Goal: Task Accomplishment & Management: Manage account settings

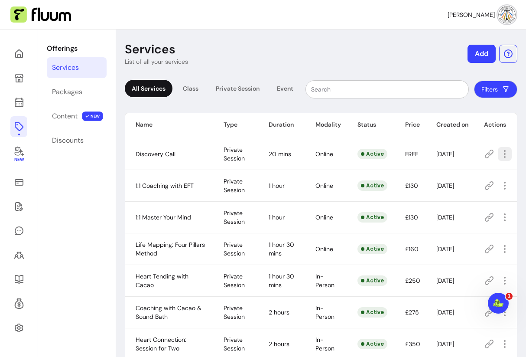
click at [503, 150] on icon "button" at bounding box center [505, 154] width 10 height 10
click at [21, 99] on icon at bounding box center [18, 67] width 147 height 123
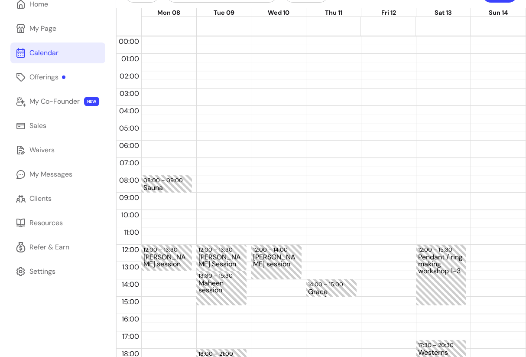
scroll to position [49, 0]
click at [52, 75] on div "Offerings" at bounding box center [47, 77] width 36 height 10
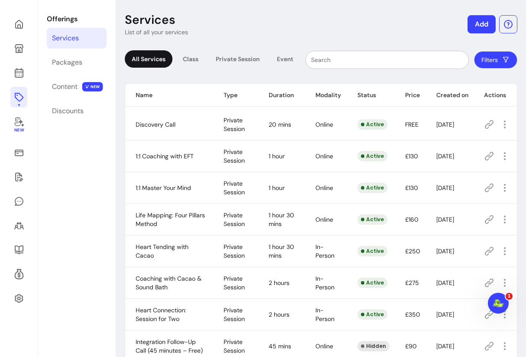
scroll to position [49, 0]
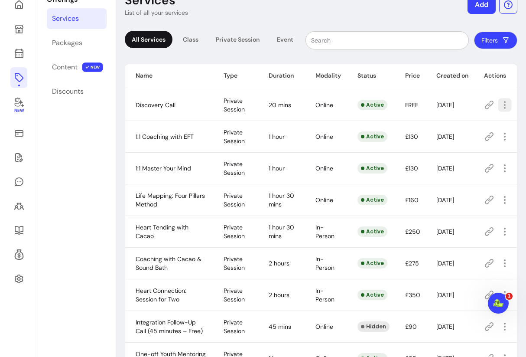
click at [501, 100] on icon "button" at bounding box center [505, 105] width 10 height 10
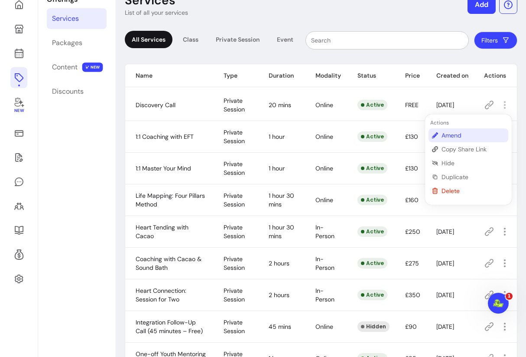
click at [452, 133] on span "Amend" at bounding box center [472, 135] width 63 height 9
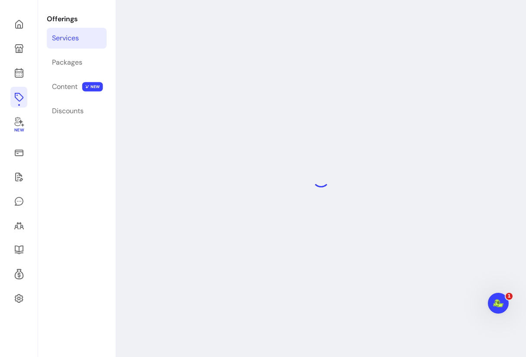
select select "**"
select select "***"
select select "******"
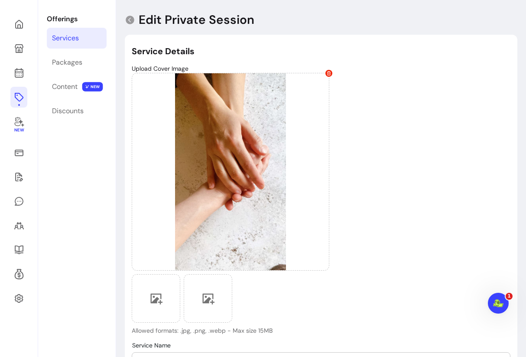
scroll to position [49, 0]
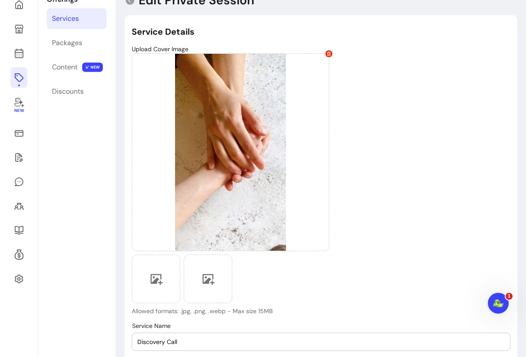
type input "**********"
click at [150, 289] on div at bounding box center [156, 278] width 49 height 49
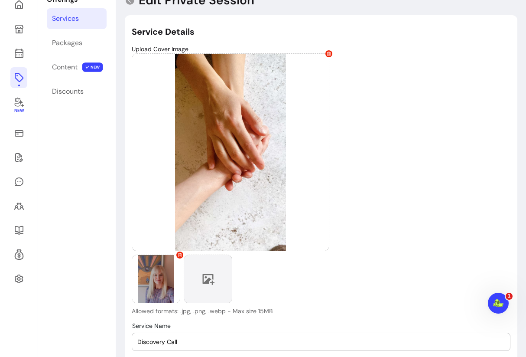
click at [212, 284] on icon at bounding box center [207, 278] width 13 height 13
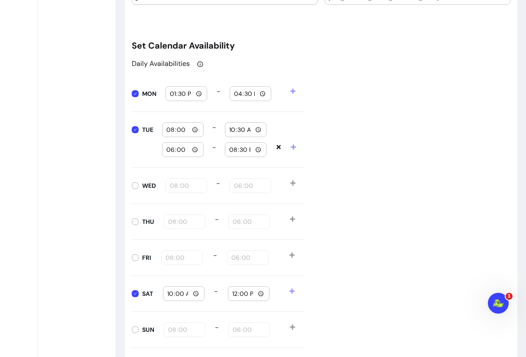
scroll to position [880, 0]
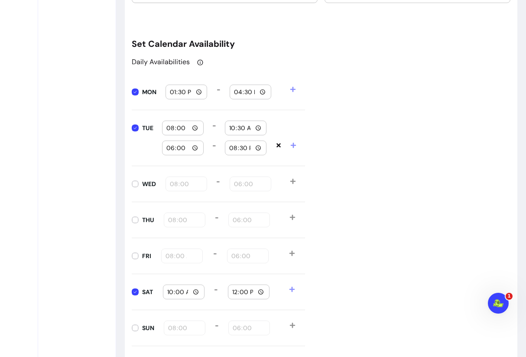
click at [183, 91] on input "13:30" at bounding box center [186, 92] width 34 height 10
click at [173, 92] on input "13:30" at bounding box center [186, 93] width 34 height 10
type input "10:00"
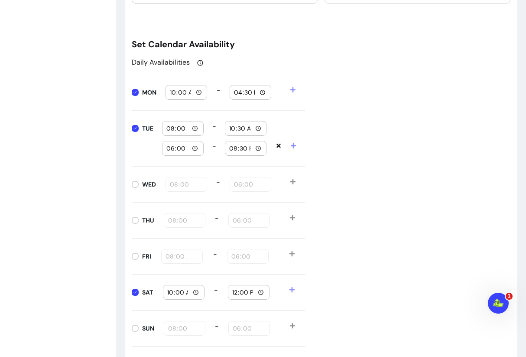
drag, startPoint x: 236, startPoint y: 93, endPoint x: 241, endPoint y: 95, distance: 6.0
click at [236, 93] on input "16:30" at bounding box center [251, 93] width 34 height 10
type input "12:00"
click at [351, 111] on div "Daily Availabilities MON 10:00 - 12:00 TUE 08:00 - 10:30 18:00 - 20:30 WED 08:0…" at bounding box center [321, 201] width 379 height 289
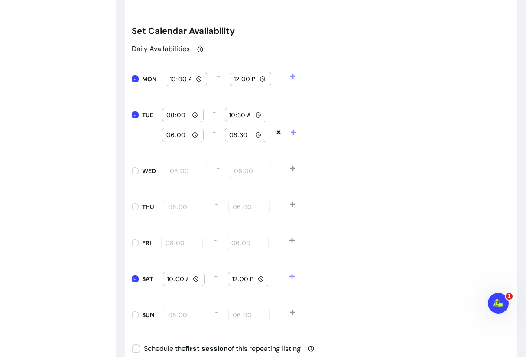
scroll to position [895, 0]
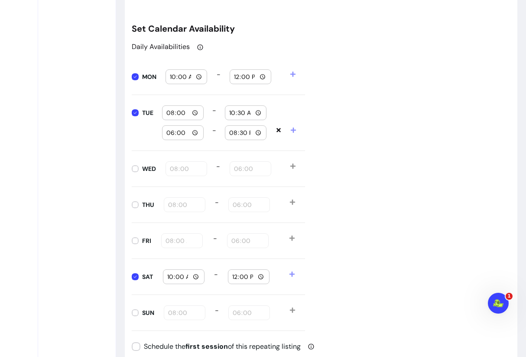
click at [170, 114] on input "08:00" at bounding box center [183, 113] width 34 height 10
type input "10:00"
click at [231, 113] on input "10:30" at bounding box center [246, 113] width 34 height 10
type input "12:00"
click at [325, 105] on div "Daily Availabilities MON 10:00 - 12:00 TUE 10:00 - 12:00 18:00 - 20:30 WED 08:0…" at bounding box center [321, 186] width 379 height 289
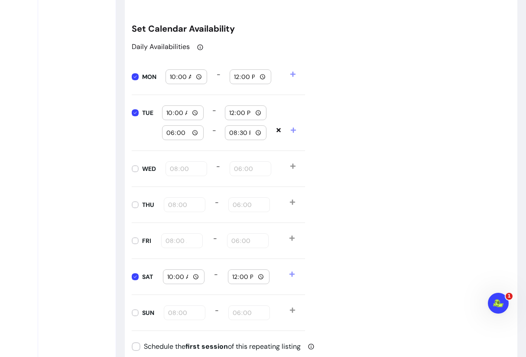
click at [169, 133] on input "18:00" at bounding box center [183, 133] width 34 height 10
type input "15:15"
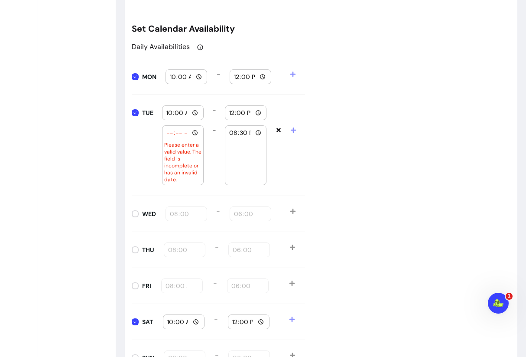
type input "15:00"
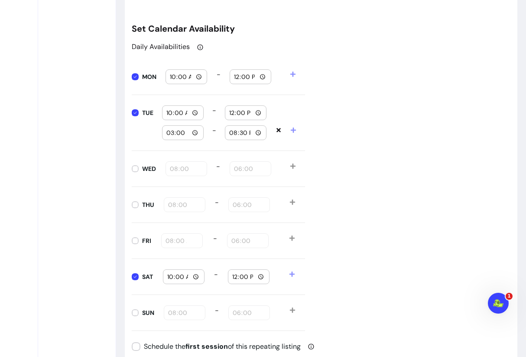
click at [232, 132] on input "20:30" at bounding box center [246, 133] width 34 height 10
type input "18:30"
click at [341, 147] on div "Daily Availabilities MON 10:00 - 12:00 TUE 10:00 - 12:00 15:00 - 18:30 WED 08:0…" at bounding box center [321, 186] width 379 height 289
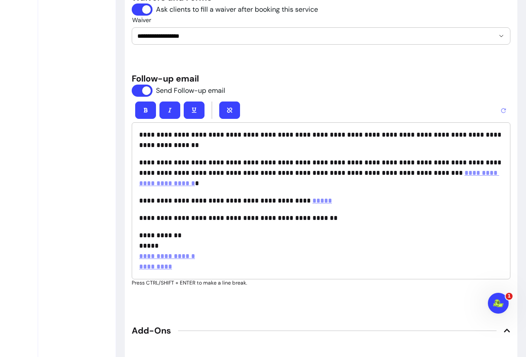
scroll to position [1340, 0]
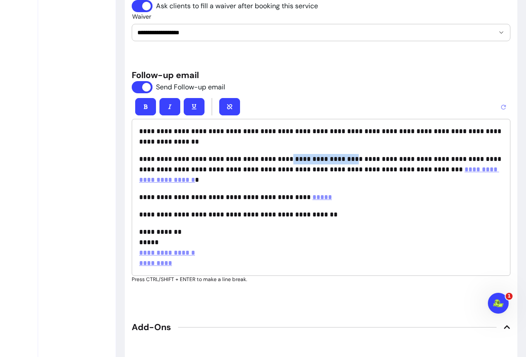
drag, startPoint x: 349, startPoint y: 159, endPoint x: 276, endPoint y: 159, distance: 72.8
click at [278, 159] on p "**********" at bounding box center [321, 169] width 364 height 31
click at [225, 106] on button "button" at bounding box center [230, 106] width 20 height 17
click at [229, 104] on icon "button" at bounding box center [229, 106] width 5 height 5
click at [248, 159] on p "**********" at bounding box center [321, 169] width 364 height 31
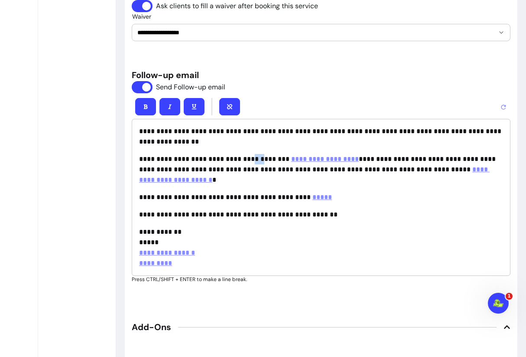
click at [248, 159] on p "**********" at bounding box center [321, 169] width 364 height 31
drag, startPoint x: 260, startPoint y: 156, endPoint x: 247, endPoint y: 156, distance: 13.0
click at [247, 156] on p "**********" at bounding box center [321, 169] width 364 height 31
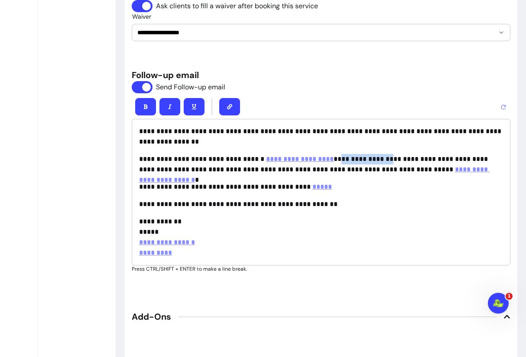
drag, startPoint x: 333, startPoint y: 159, endPoint x: 379, endPoint y: 161, distance: 46.4
click at [379, 160] on p "**********" at bounding box center [321, 164] width 364 height 21
click at [227, 105] on icon "button" at bounding box center [229, 106] width 5 height 5
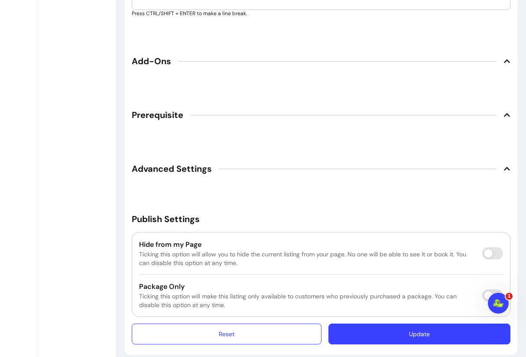
scroll to position [1605, 0]
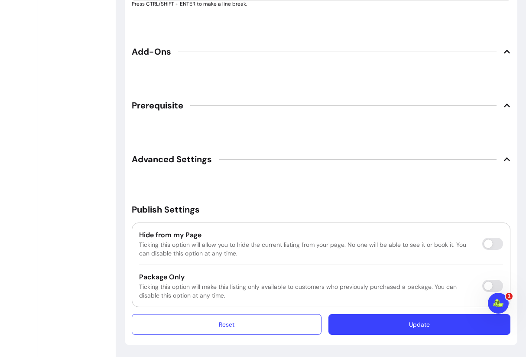
click at [405, 322] on button "Update" at bounding box center [419, 324] width 182 height 21
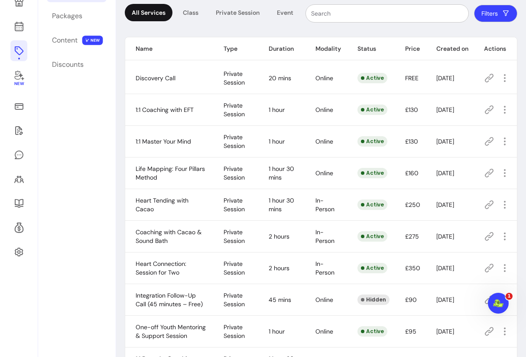
scroll to position [57, 0]
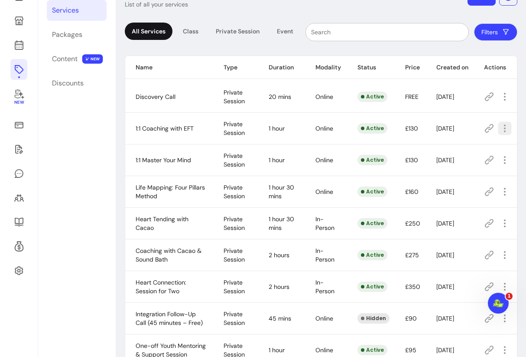
click at [505, 127] on icon "button" at bounding box center [505, 128] width 10 height 10
click at [446, 156] on span "Amend" at bounding box center [472, 158] width 63 height 9
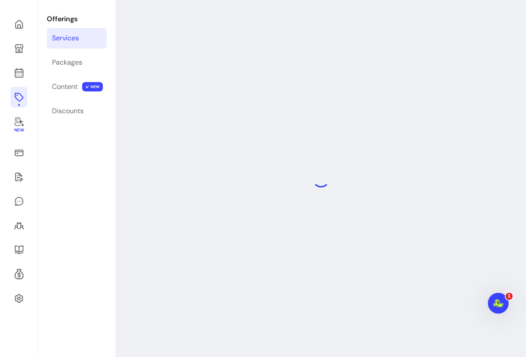
select select "**"
select select "***"
select select "******"
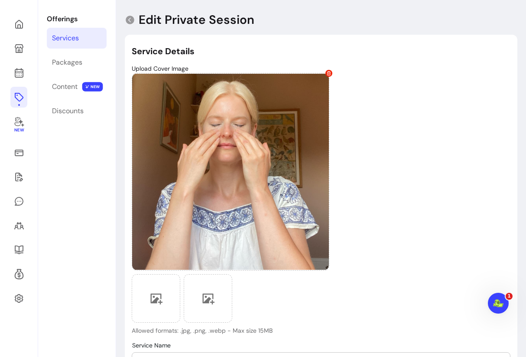
scroll to position [57, 0]
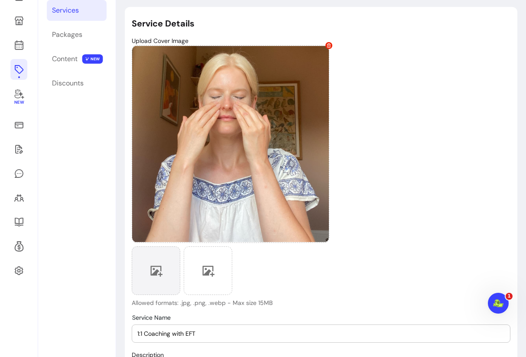
click at [162, 261] on div at bounding box center [156, 270] width 49 height 49
click at [144, 269] on div at bounding box center [156, 270] width 49 height 49
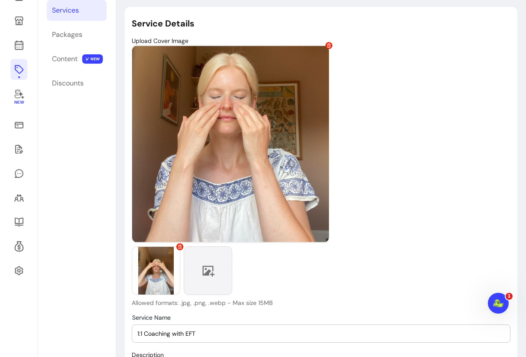
click at [221, 276] on div at bounding box center [208, 270] width 49 height 49
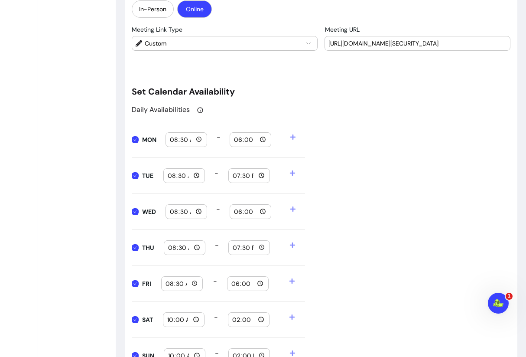
scroll to position [922, 0]
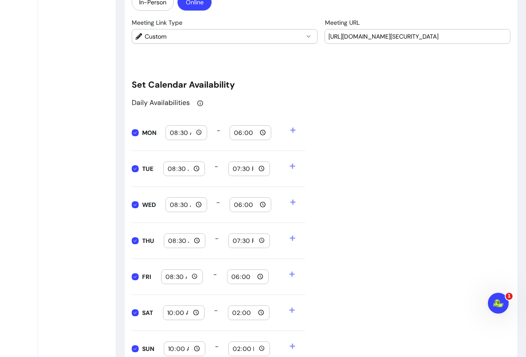
click at [173, 134] on input "08:30" at bounding box center [186, 133] width 34 height 10
type input "10:00"
click at [234, 132] on input "18:00" at bounding box center [251, 133] width 34 height 10
type input "12:00"
click at [169, 168] on input "08:30" at bounding box center [184, 169] width 34 height 10
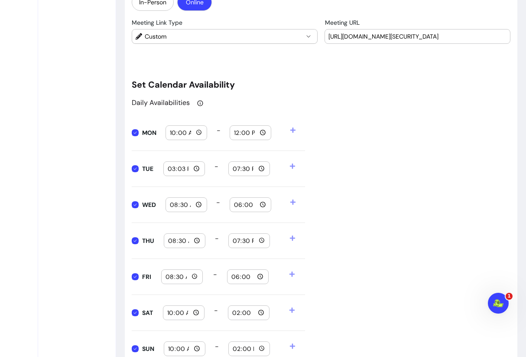
type input "15:30"
click at [236, 169] on input "19:30" at bounding box center [249, 169] width 34 height 10
click at [341, 185] on div "Daily Availabilities MON 10:00 - 12:00 TUE 15:30 - 19:30 WED 08:30 - 18:00 THU …" at bounding box center [321, 231] width 379 height 269
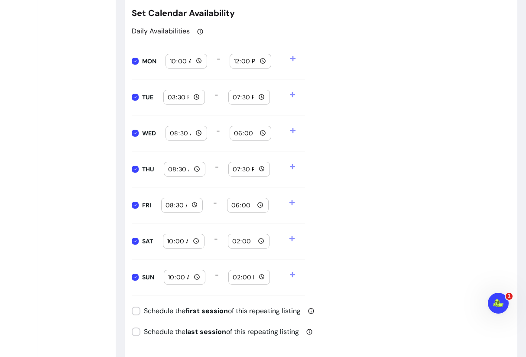
scroll to position [995, 0]
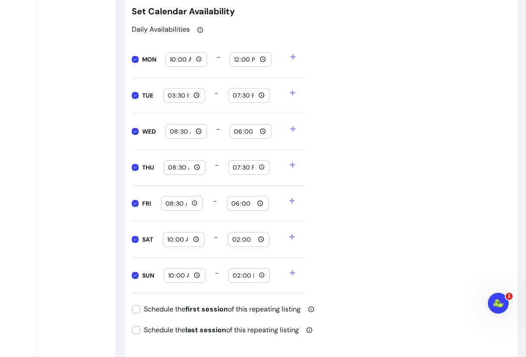
click at [169, 131] on div "08:30" at bounding box center [186, 131] width 41 height 14
click at [168, 204] on input "08:30" at bounding box center [182, 203] width 34 height 10
type input "10:00"
type input "08:00"
type input "18:00"
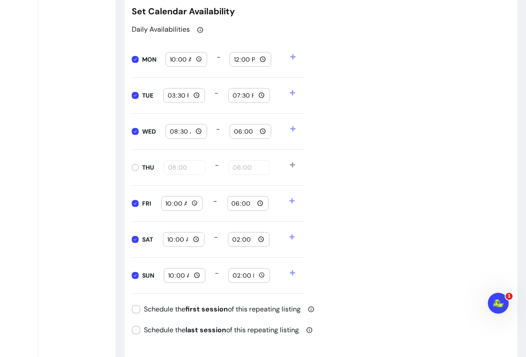
type input "08:00"
click at [234, 202] on input "18:00" at bounding box center [248, 203] width 34 height 10
click at [447, 212] on div "Daily Availabilities MON 10:00 - 12:00 TUE 15:30 - 19:30 WED 08:00 - 18:00 THU …" at bounding box center [321, 158] width 379 height 269
type input "08:00"
type input "18:00"
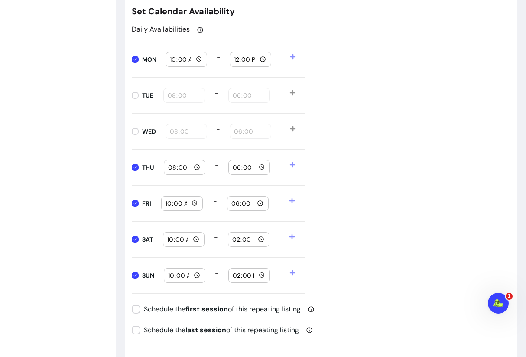
type input "08:00"
type input "18:00"
click at [247, 166] on input "18:00" at bounding box center [249, 167] width 34 height 10
type input "18:30"
click at [173, 166] on input "08:00" at bounding box center [185, 167] width 34 height 10
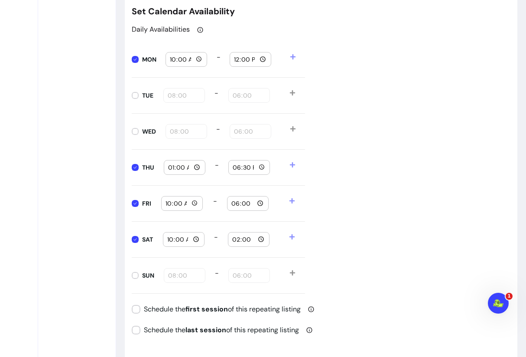
type input "16:00"
click at [235, 167] on input "18:30" at bounding box center [249, 167] width 34 height 10
click at [233, 167] on input "19:30" at bounding box center [249, 167] width 34 height 10
click at [233, 167] on input "20:00" at bounding box center [249, 167] width 34 height 10
type input "19:30"
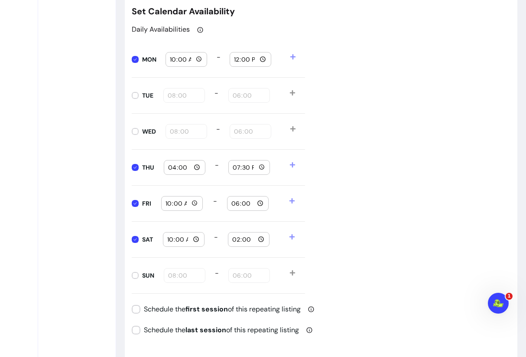
drag, startPoint x: 335, startPoint y: 197, endPoint x: 329, endPoint y: 200, distance: 6.6
click at [334, 197] on div "Daily Availabilities MON 10:00 - 12:00 TUE 08:00 - 18:00 WED 08:00 - 18:00 THU …" at bounding box center [321, 158] width 379 height 269
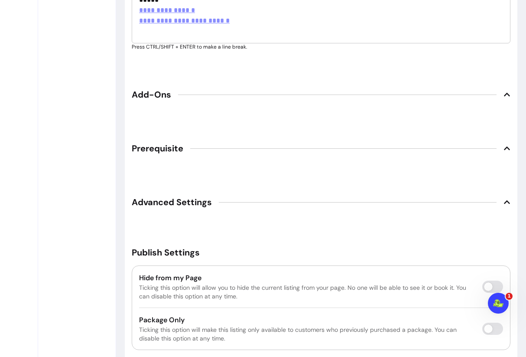
scroll to position [1717, 0]
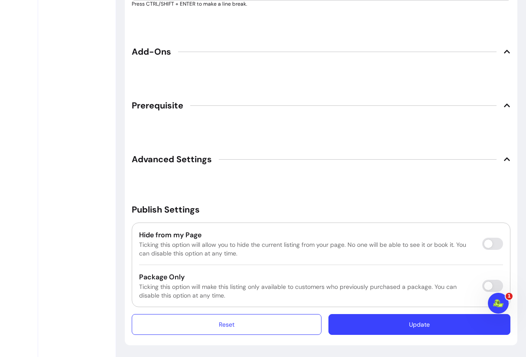
drag, startPoint x: 408, startPoint y: 329, endPoint x: 411, endPoint y: 314, distance: 15.4
click at [408, 329] on button "Update" at bounding box center [419, 324] width 182 height 21
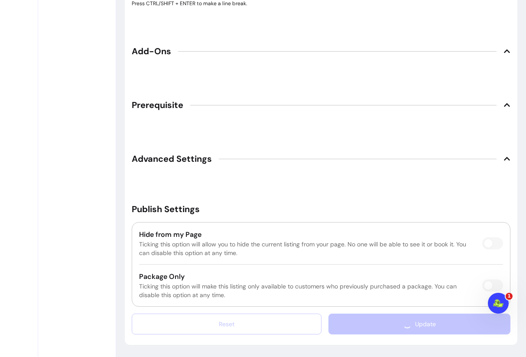
scroll to position [1693, 0]
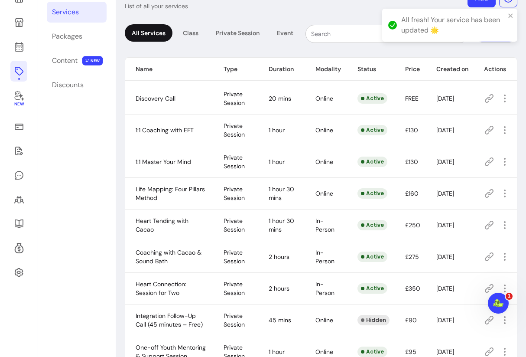
scroll to position [55, 0]
click at [503, 162] on icon "button" at bounding box center [505, 162] width 10 height 10
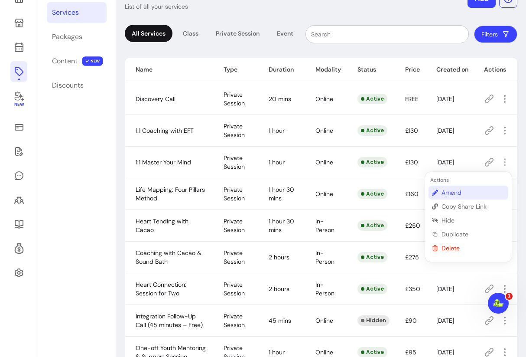
click at [454, 192] on span "Amend" at bounding box center [472, 192] width 63 height 9
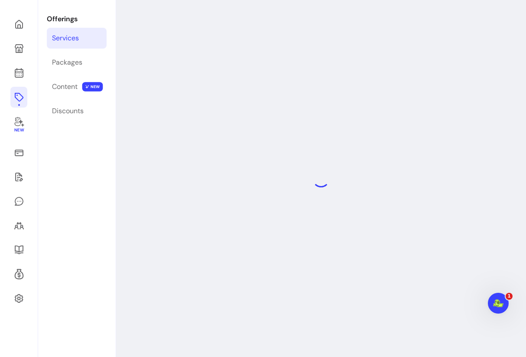
select select "**"
select select "***"
select select "******"
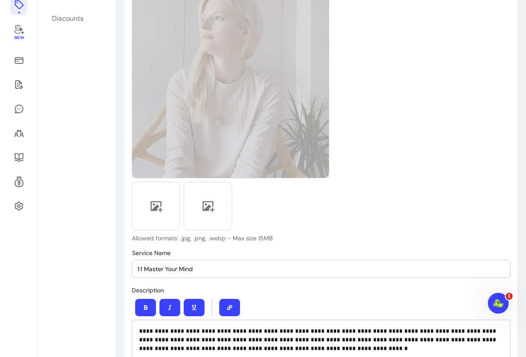
scroll to position [95, 0]
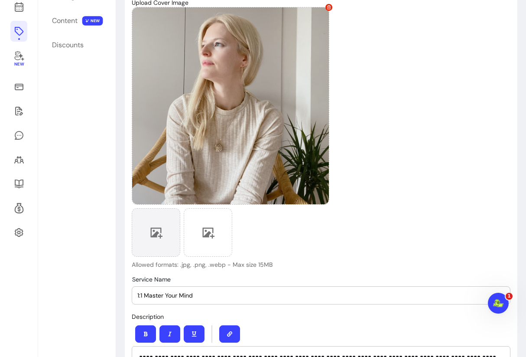
click at [160, 237] on icon at bounding box center [157, 232] width 12 height 11
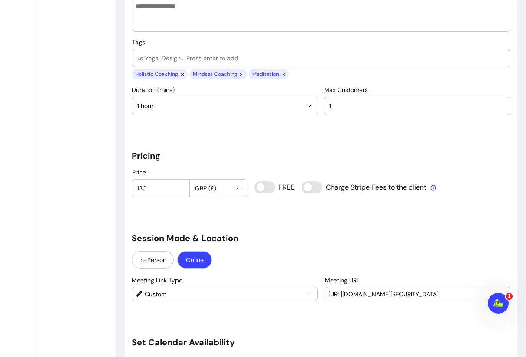
scroll to position [668, 0]
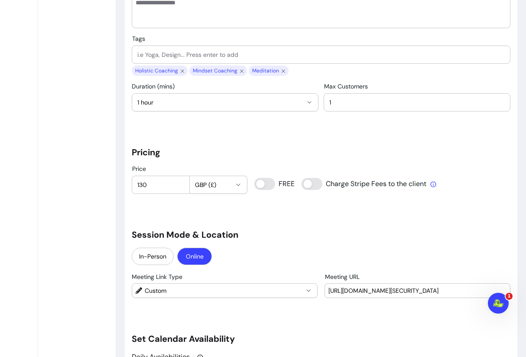
click at [256, 53] on input "Tags" at bounding box center [320, 54] width 367 height 9
type input "v"
type input "r"
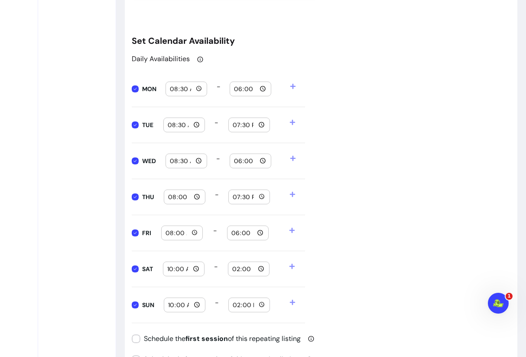
scroll to position [967, 0]
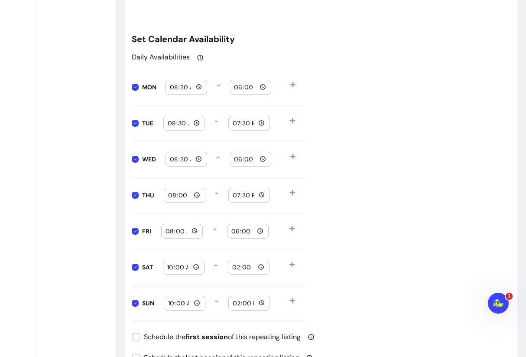
click at [172, 87] on input "08:30" at bounding box center [186, 87] width 34 height 10
type input "10:00"
click at [235, 86] on input "18:00" at bounding box center [251, 87] width 34 height 10
type input "12:00"
type input "08:00"
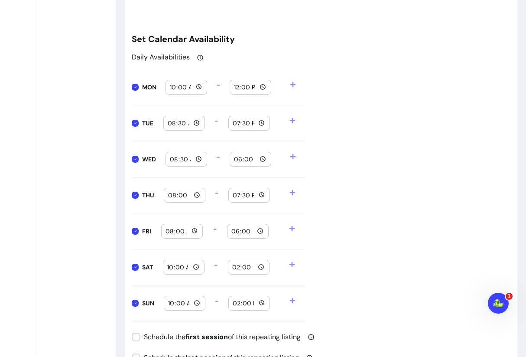
type input "18:00"
type input "08:00"
click at [167, 196] on div "08:00" at bounding box center [184, 195] width 41 height 14
type input "16:00"
click at [167, 230] on input "08:00" at bounding box center [182, 231] width 34 height 10
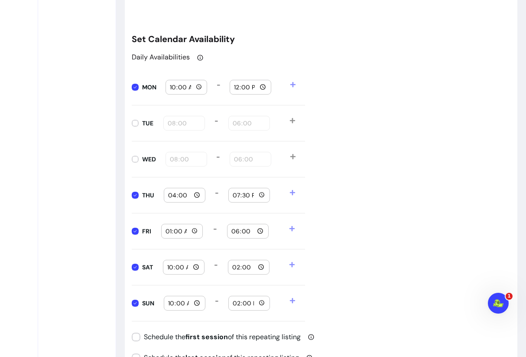
type input "10:00"
click at [372, 220] on div "Daily Availabilities MON 10:00 - 12:00 TUE 08:00 - 18:00 WED 08:00 - 18:00 THU …" at bounding box center [321, 186] width 379 height 269
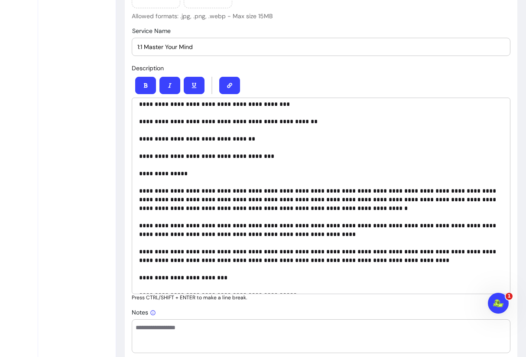
scroll to position [23, 0]
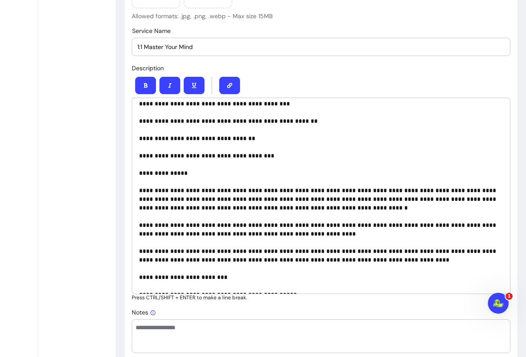
drag, startPoint x: 383, startPoint y: 224, endPoint x: 395, endPoint y: 234, distance: 15.4
click at [383, 224] on p "**********" at bounding box center [321, 225] width 364 height 286
click at [381, 227] on p "**********" at bounding box center [321, 225] width 364 height 286
drag, startPoint x: 381, startPoint y: 225, endPoint x: 443, endPoint y: 225, distance: 61.5
click at [443, 224] on p "**********" at bounding box center [321, 225] width 364 height 286
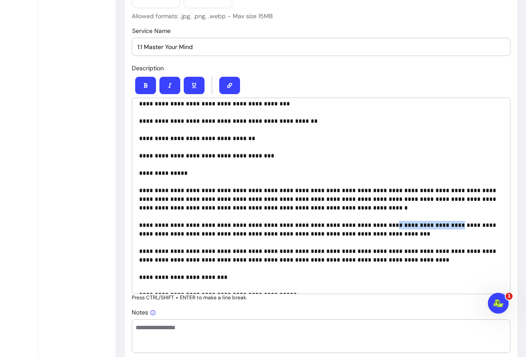
drag, startPoint x: 446, startPoint y: 225, endPoint x: 382, endPoint y: 222, distance: 63.7
click at [383, 222] on p "**********" at bounding box center [321, 225] width 364 height 286
click at [437, 224] on p "**********" at bounding box center [321, 225] width 364 height 286
drag, startPoint x: 447, startPoint y: 224, endPoint x: 383, endPoint y: 223, distance: 64.6
click at [383, 224] on p "**********" at bounding box center [321, 225] width 364 height 286
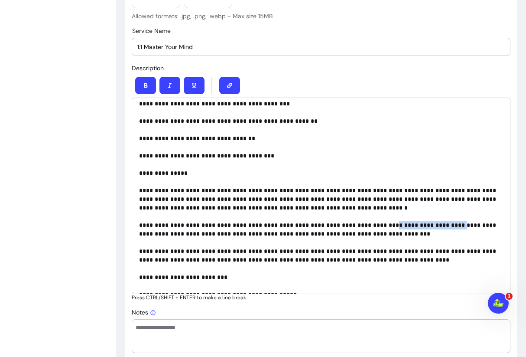
copy p "**********"
drag, startPoint x: 329, startPoint y: 224, endPoint x: 346, endPoint y: 228, distance: 17.4
click at [329, 224] on p "**********" at bounding box center [321, 225] width 364 height 286
drag, startPoint x: 384, startPoint y: 224, endPoint x: 329, endPoint y: 221, distance: 55.5
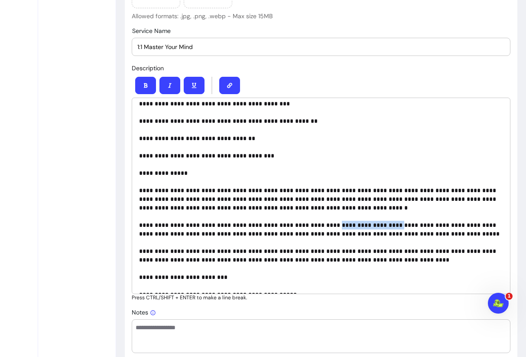
click at [329, 221] on p "**********" at bounding box center [321, 225] width 364 height 286
drag, startPoint x: 452, startPoint y: 224, endPoint x: 451, endPoint y: 237, distance: 13.0
click at [452, 224] on p "**********" at bounding box center [321, 225] width 364 height 286
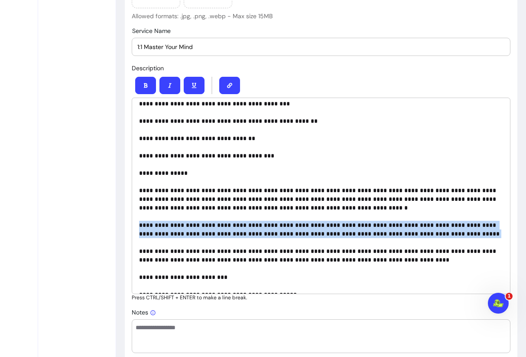
drag, startPoint x: 472, startPoint y: 233, endPoint x: 136, endPoint y: 222, distance: 335.9
click at [136, 222] on div "**********" at bounding box center [321, 195] width 379 height 196
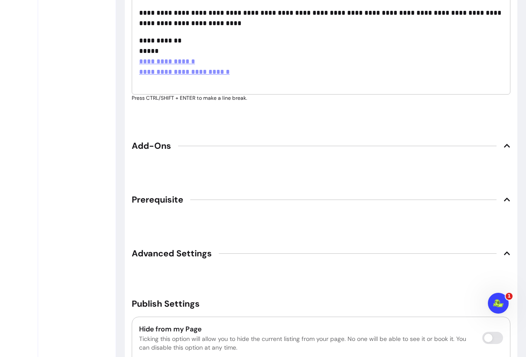
scroll to position [1717, 0]
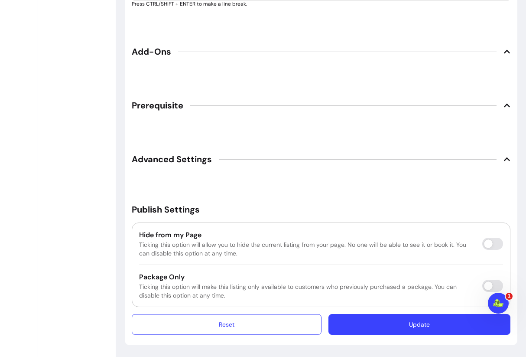
click at [411, 325] on button "Update" at bounding box center [419, 324] width 182 height 21
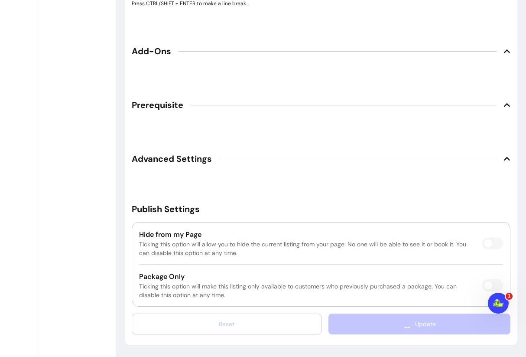
scroll to position [1693, 0]
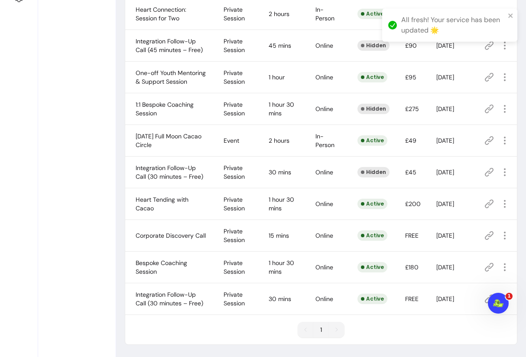
scroll to position [338, 0]
